Goal: Task Accomplishment & Management: Manage account settings

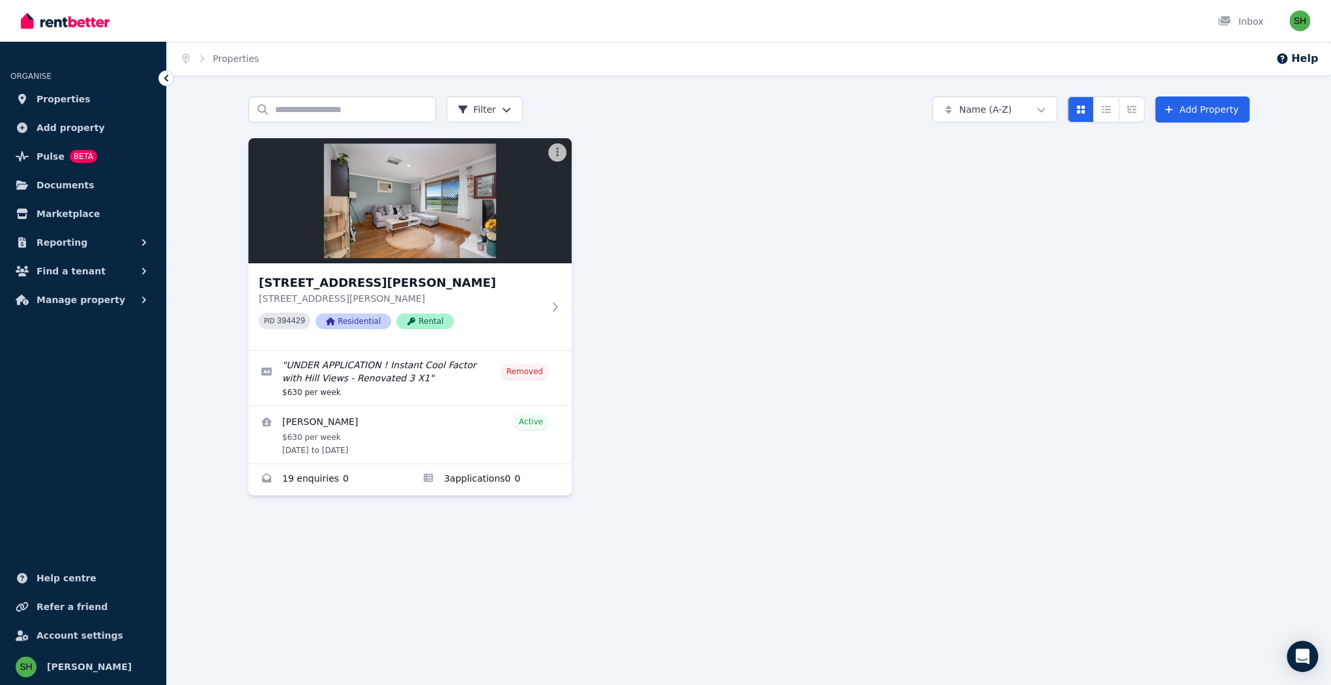
drag, startPoint x: 691, startPoint y: 314, endPoint x: 719, endPoint y: 312, distance: 28.1
click at [692, 314] on div "[STREET_ADDRESS][PERSON_NAME] [STREET_ADDRESS][PERSON_NAME] PID 394429 Resident…" at bounding box center [748, 316] width 1001 height 357
click at [719, 312] on div "[STREET_ADDRESS][PERSON_NAME] [STREET_ADDRESS][PERSON_NAME] PID 394429 Resident…" at bounding box center [748, 316] width 1001 height 357
click at [89, 287] on button "Manage property" at bounding box center [82, 300] width 145 height 26
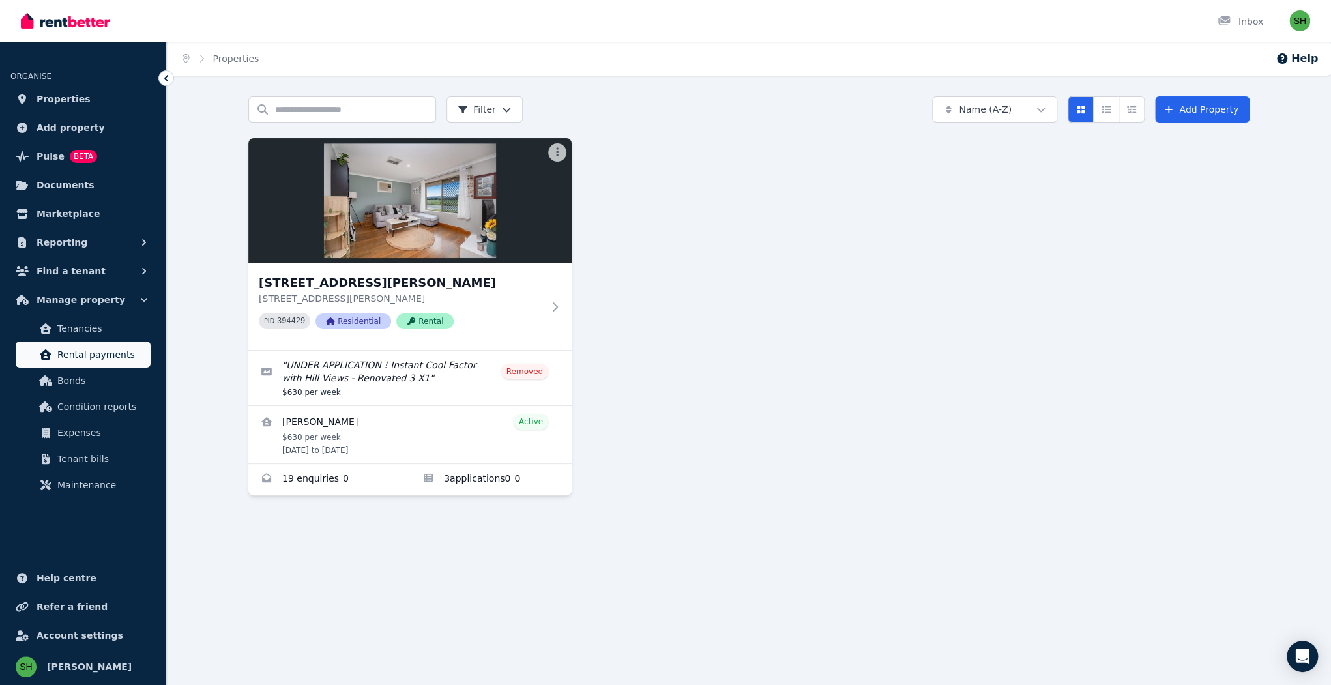
click at [91, 347] on span "Rental payments" at bounding box center [101, 355] width 88 height 16
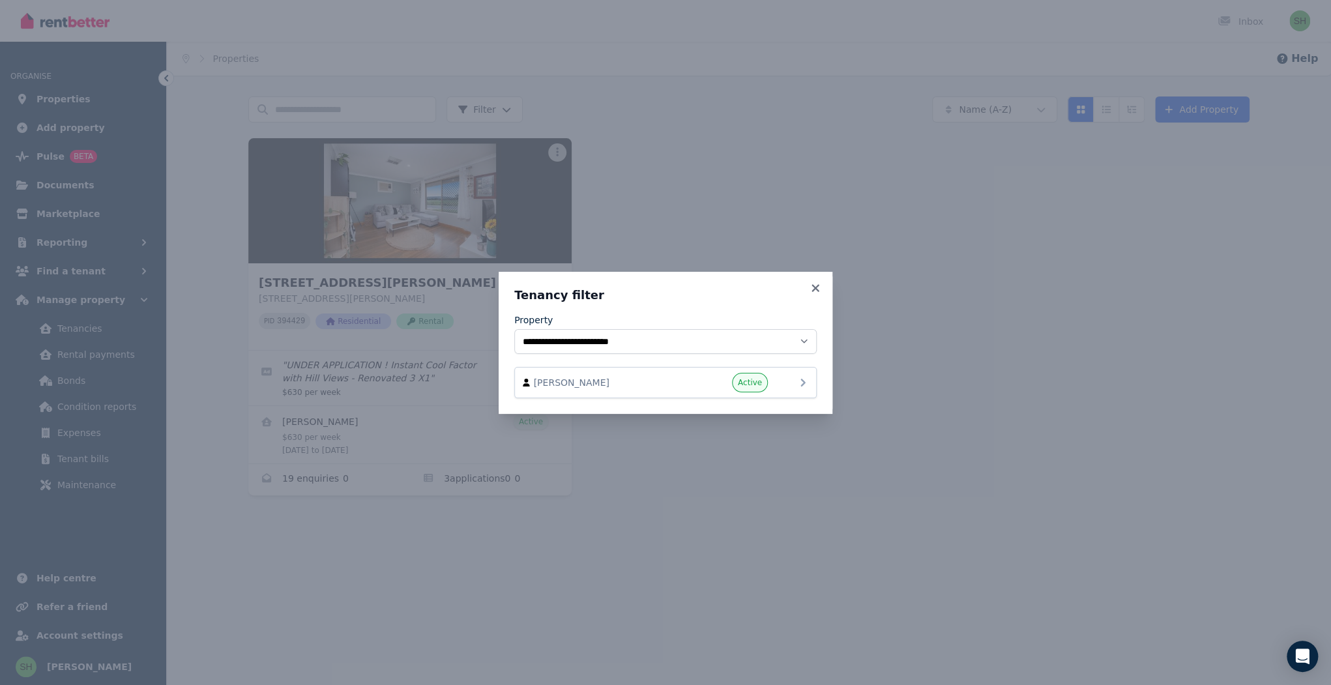
click at [795, 375] on icon at bounding box center [803, 383] width 16 height 16
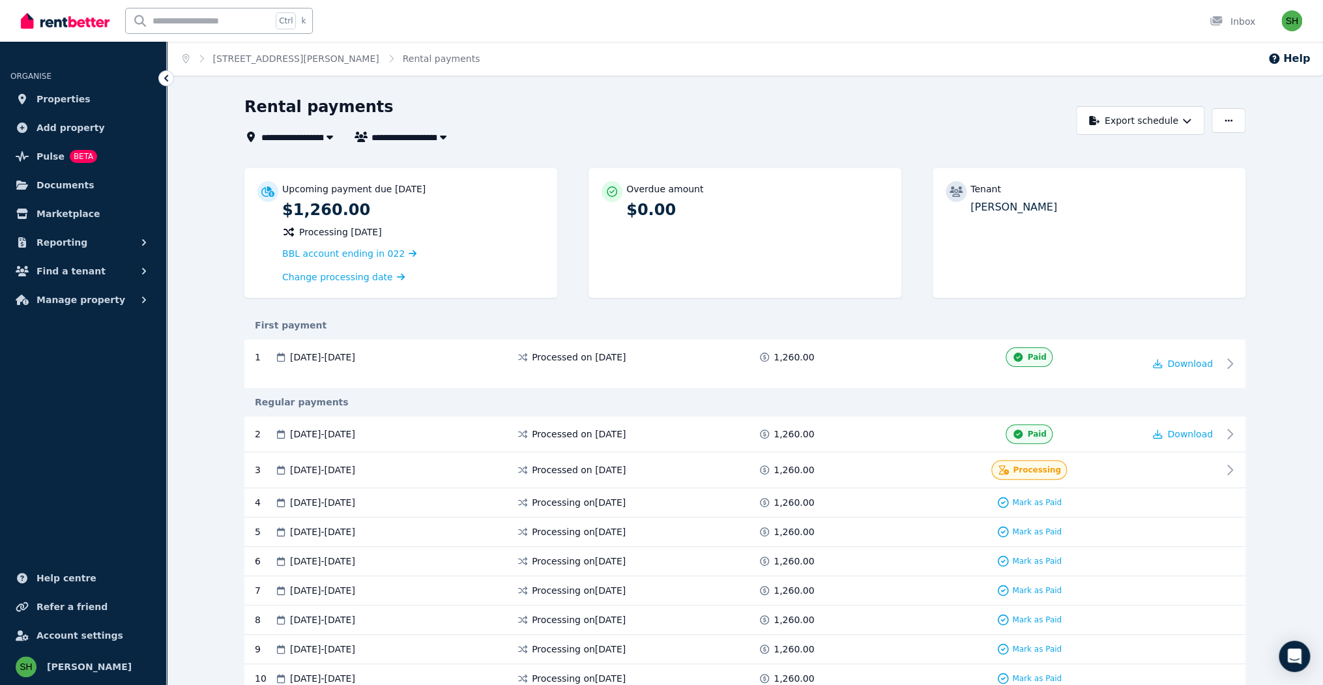
click at [1226, 462] on icon at bounding box center [1234, 470] width 16 height 16
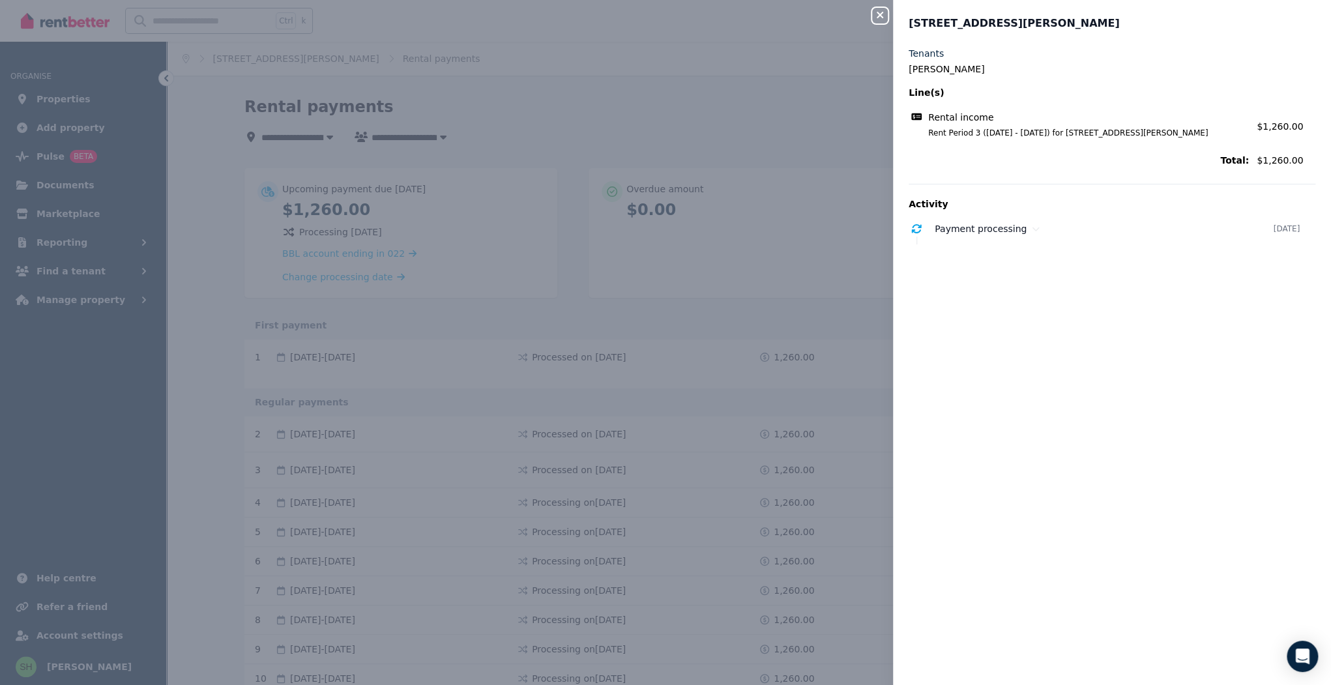
click at [888, 13] on icon "button" at bounding box center [880, 15] width 16 height 10
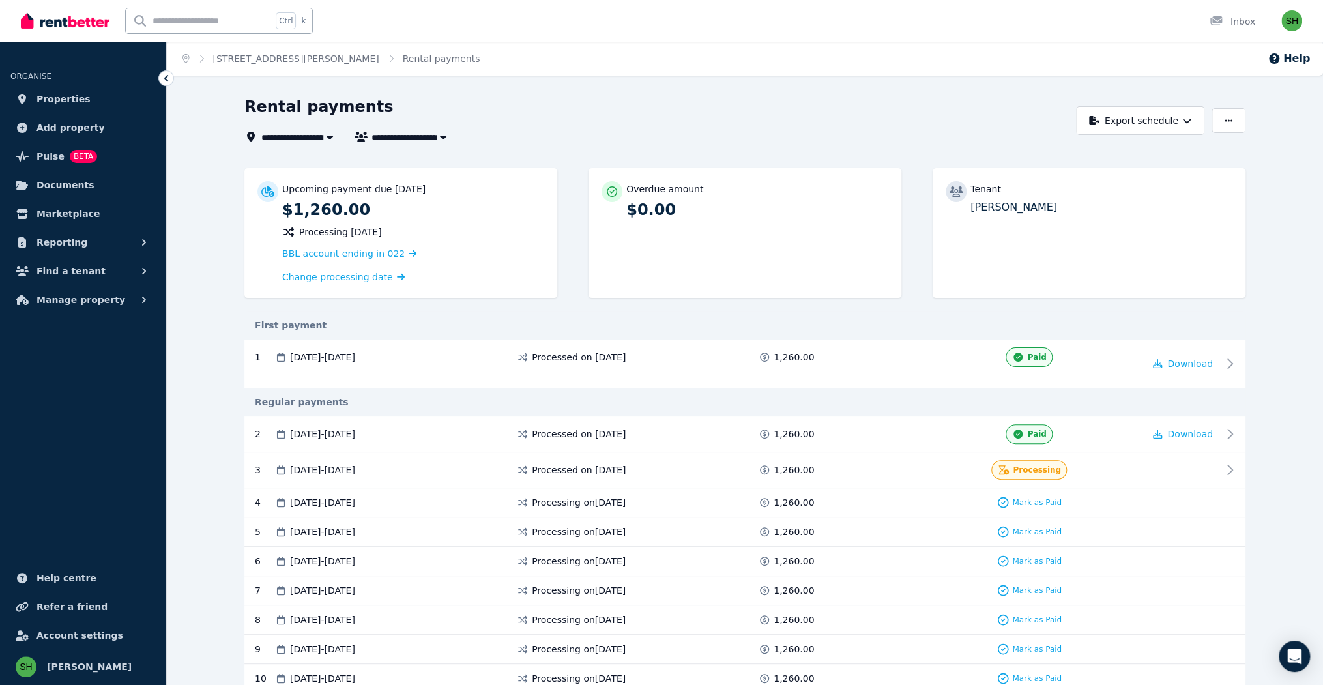
click at [1051, 129] on div "**********" at bounding box center [656, 137] width 825 height 16
click at [678, 96] on div "Rental payments" at bounding box center [656, 108] width 825 height 25
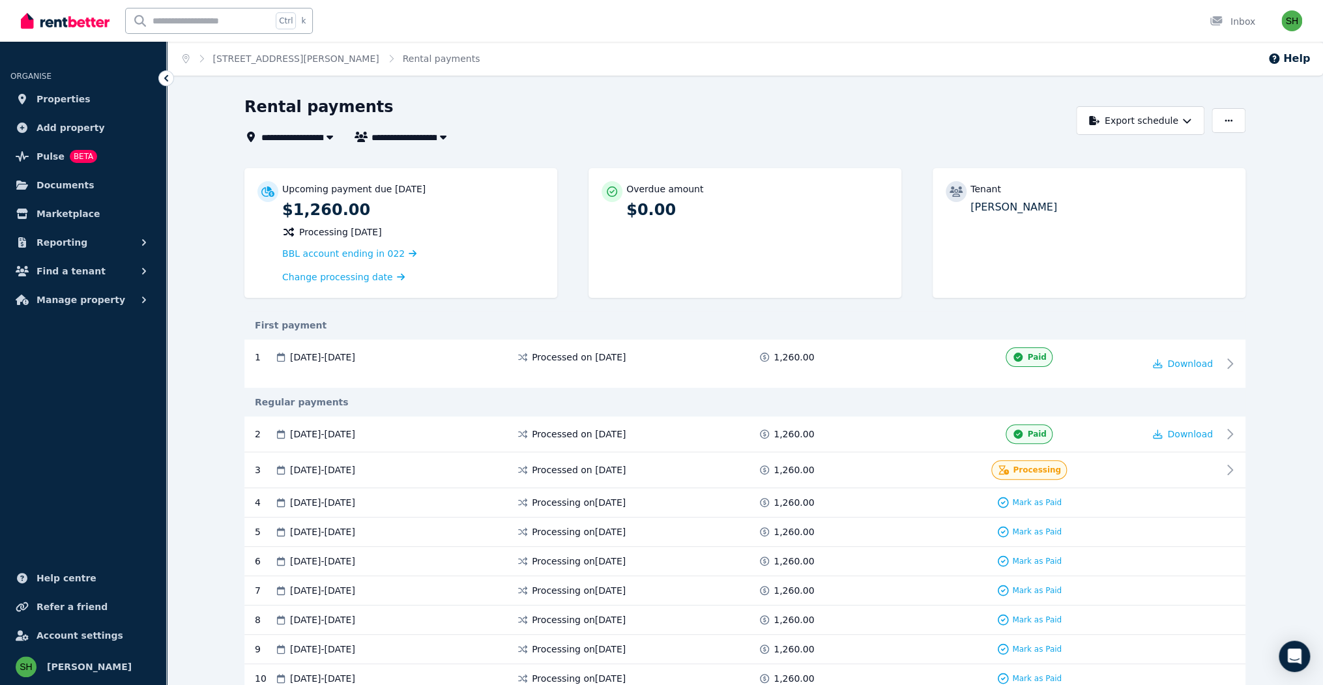
click at [685, 96] on div "Rental payments" at bounding box center [656, 108] width 825 height 25
click at [25, 143] on link "Pulse BETA" at bounding box center [82, 156] width 145 height 26
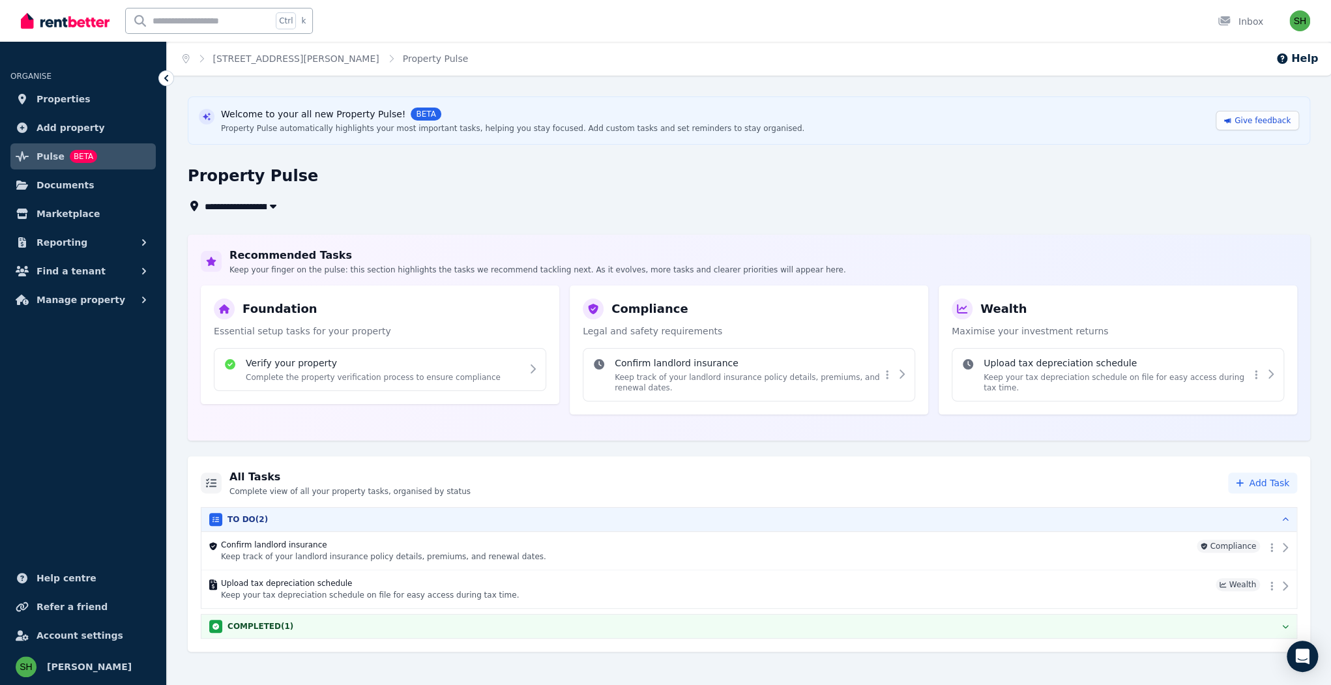
click at [439, 166] on div "**********" at bounding box center [745, 190] width 1115 height 48
click at [66, 86] on link "Properties" at bounding box center [82, 99] width 145 height 26
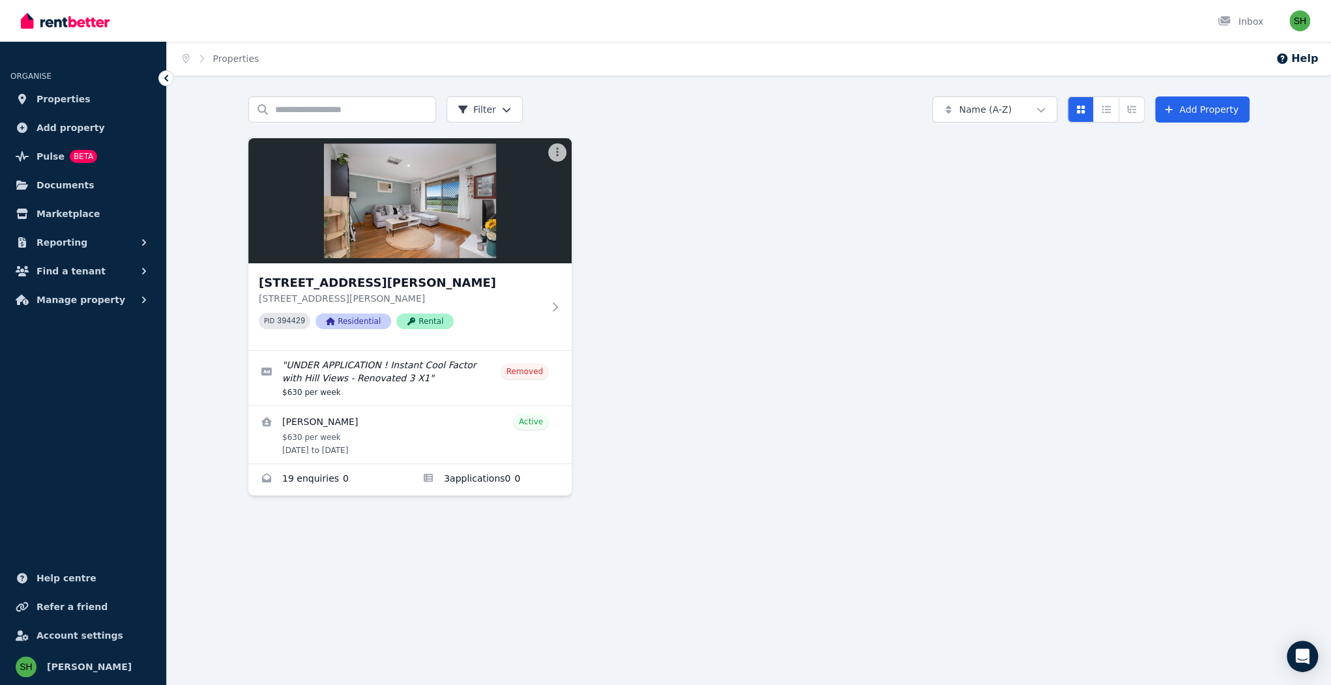
click at [777, 138] on div "[STREET_ADDRESS][PERSON_NAME] [STREET_ADDRESS][PERSON_NAME] PID 394429 Resident…" at bounding box center [748, 316] width 1001 height 357
